Goal: Task Accomplishment & Management: Use online tool/utility

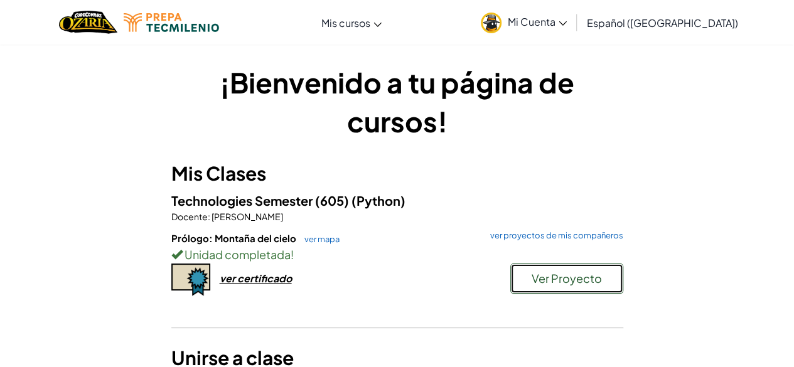
click at [546, 277] on span "Ver Proyecto" at bounding box center [566, 278] width 70 height 14
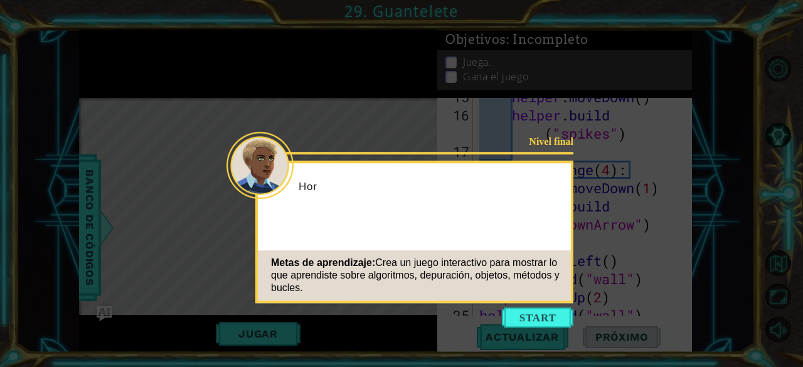
scroll to position [382, 0]
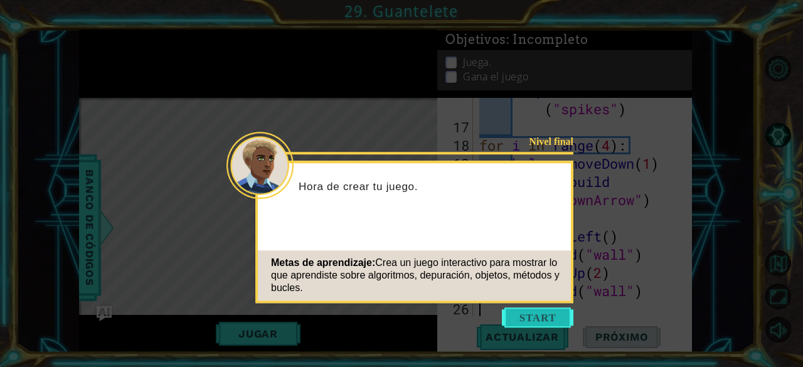
click at [531, 319] on button "Start" at bounding box center [538, 317] width 72 height 20
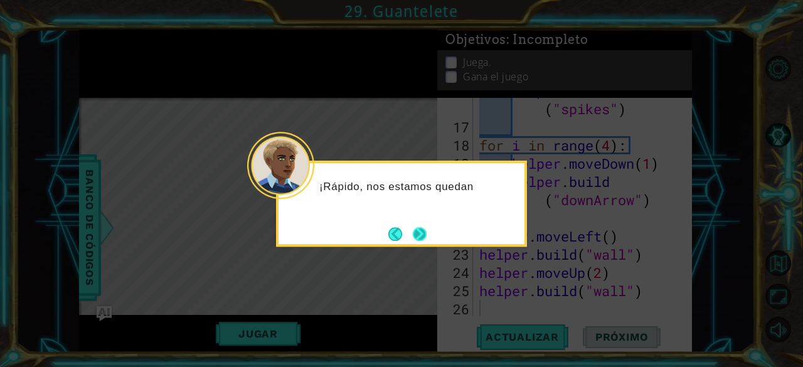
click at [425, 236] on button "Next" at bounding box center [420, 234] width 14 height 14
click at [425, 236] on button "Next" at bounding box center [420, 234] width 16 height 16
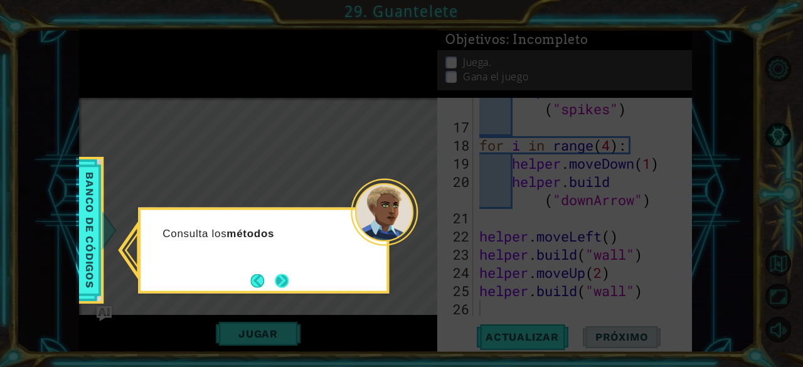
click at [282, 280] on button "Next" at bounding box center [282, 281] width 14 height 14
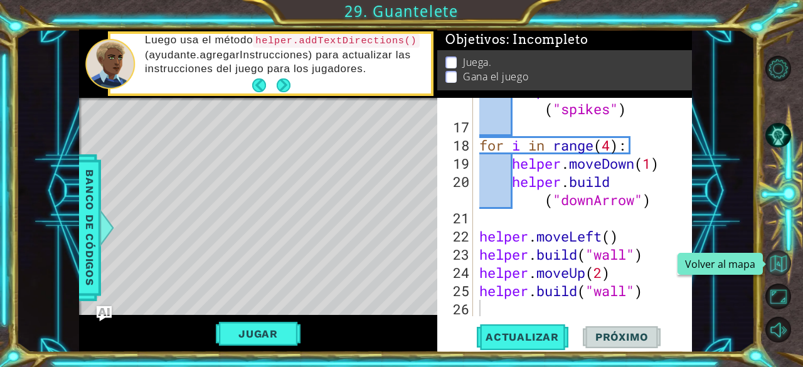
click at [779, 267] on button "Volver al mapa" at bounding box center [778, 263] width 26 height 26
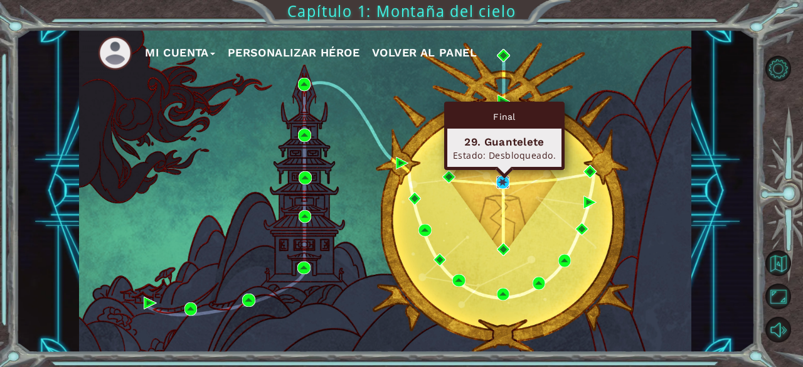
click at [497, 185] on img at bounding box center [502, 182] width 13 height 13
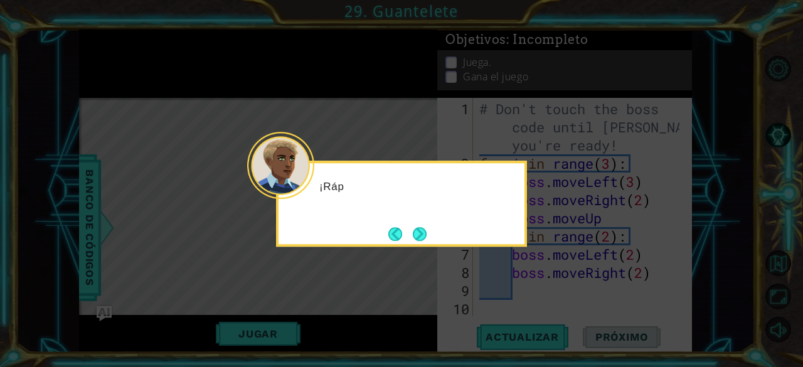
scroll to position [382, 0]
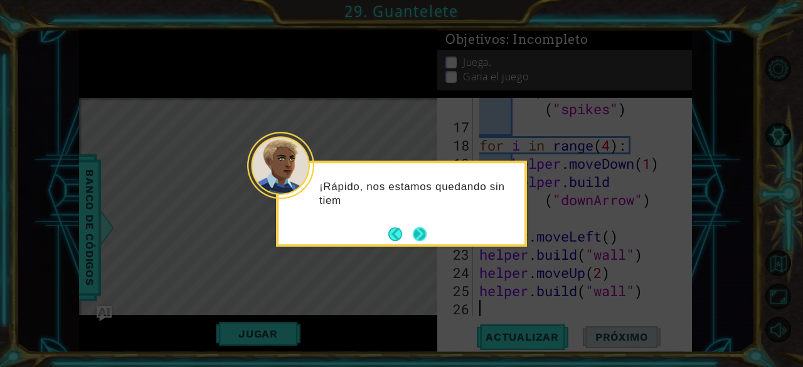
click at [423, 239] on button "Next" at bounding box center [420, 234] width 14 height 14
click at [421, 239] on button "Next" at bounding box center [420, 234] width 14 height 14
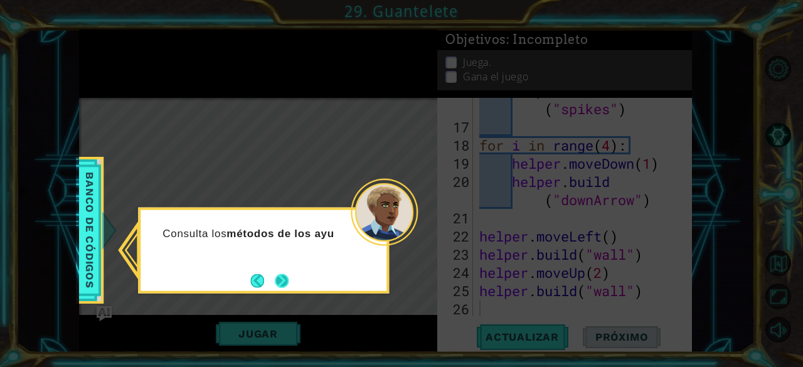
click at [286, 278] on button "Next" at bounding box center [282, 281] width 14 height 14
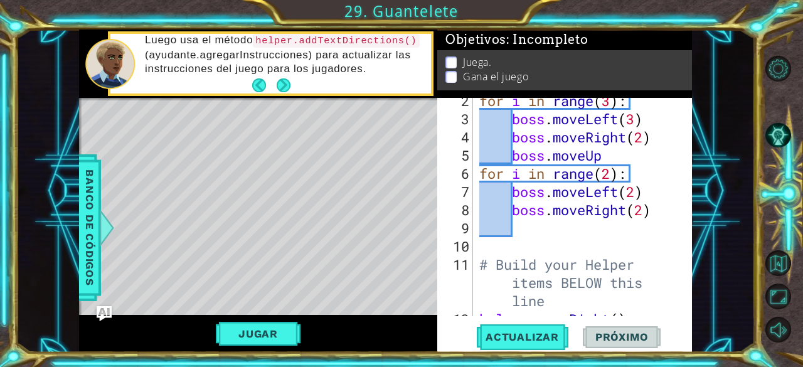
scroll to position [0, 0]
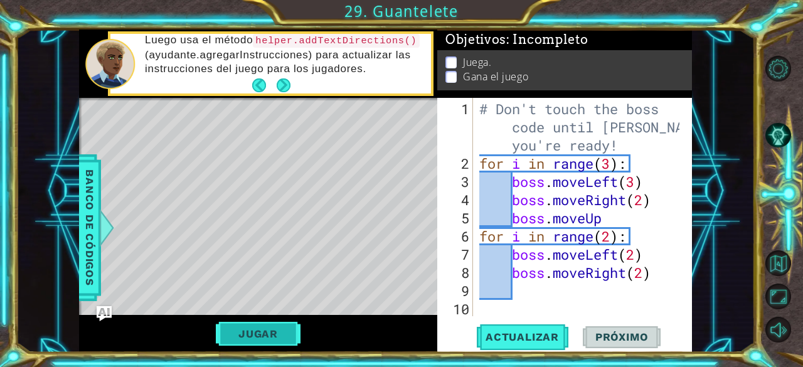
click at [243, 330] on button "Jugar" at bounding box center [258, 334] width 85 height 24
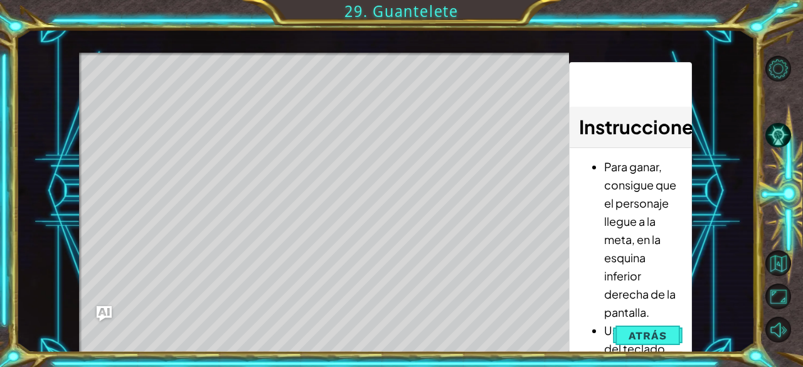
drag, startPoint x: 661, startPoint y: 215, endPoint x: 659, endPoint y: 160, distance: 55.2
click at [725, 172] on div "1 ההההההההההההההההההההההההההההההההההההההההההההההההההההההההההההההההההההההההההההה…" at bounding box center [385, 190] width 739 height 323
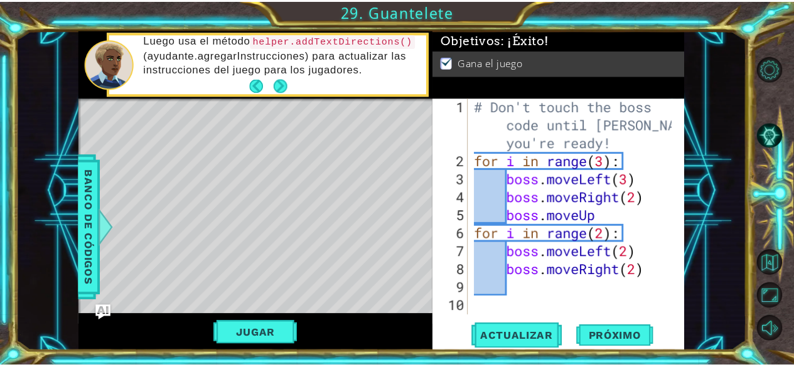
scroll to position [2, 0]
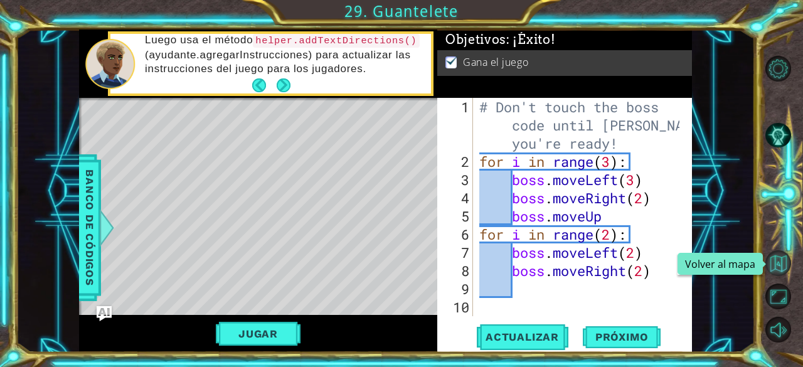
click at [781, 267] on button "Volver al mapa" at bounding box center [778, 263] width 26 height 26
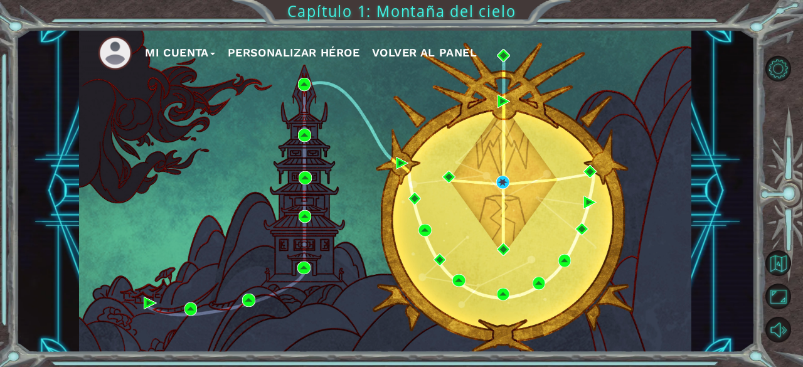
click at [179, 51] on button "Mi Cuenta" at bounding box center [180, 52] width 70 height 19
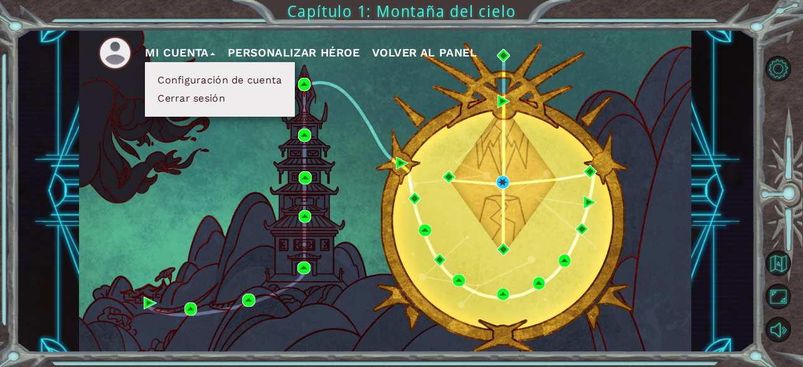
click at [179, 101] on button "Cerrar sesión" at bounding box center [191, 99] width 75 height 14
